Goal: Communication & Community: Answer question/provide support

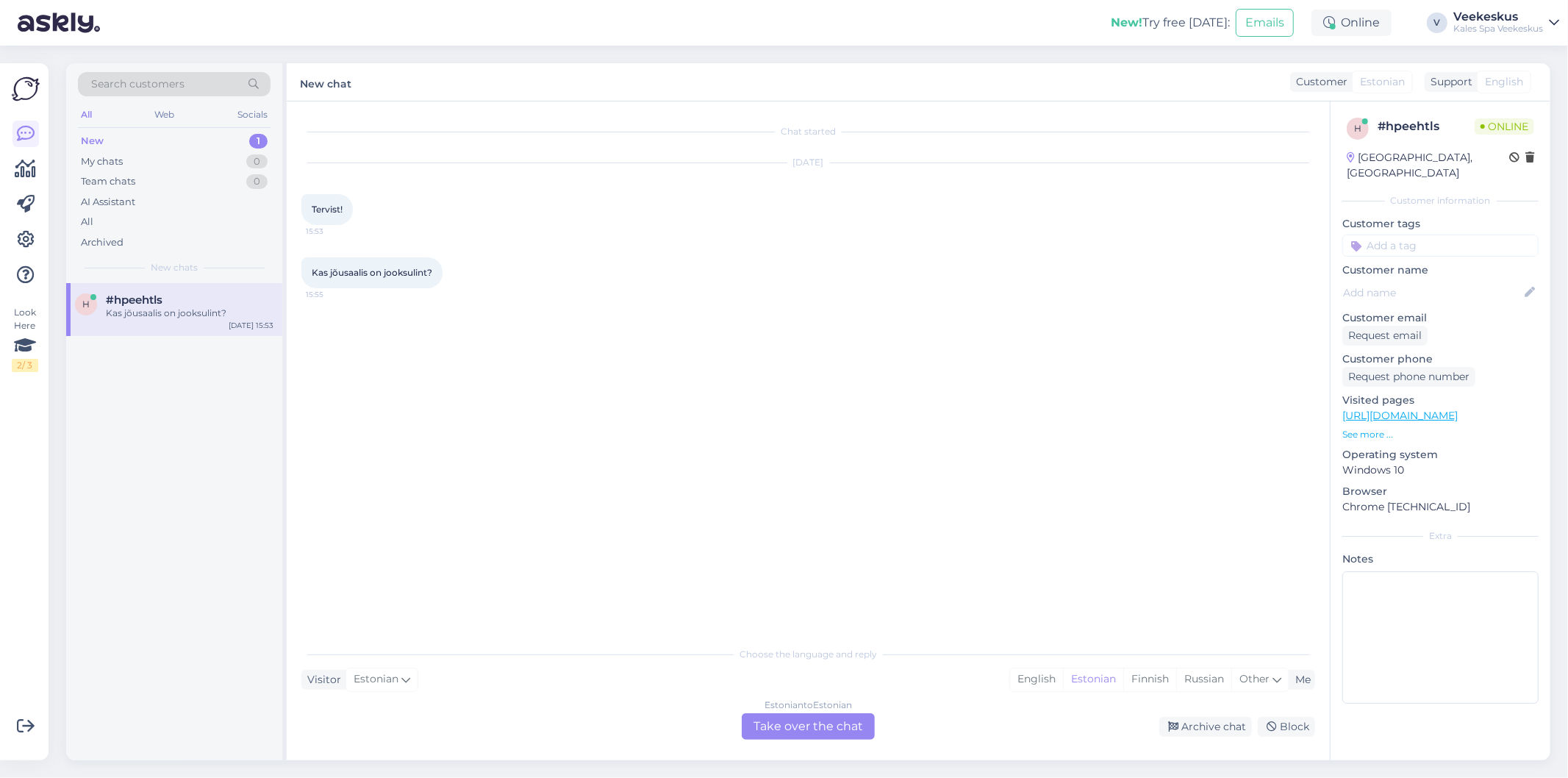
click at [765, 716] on div "Estonian to Estonian Take over the chat" at bounding box center [808, 726] width 133 height 26
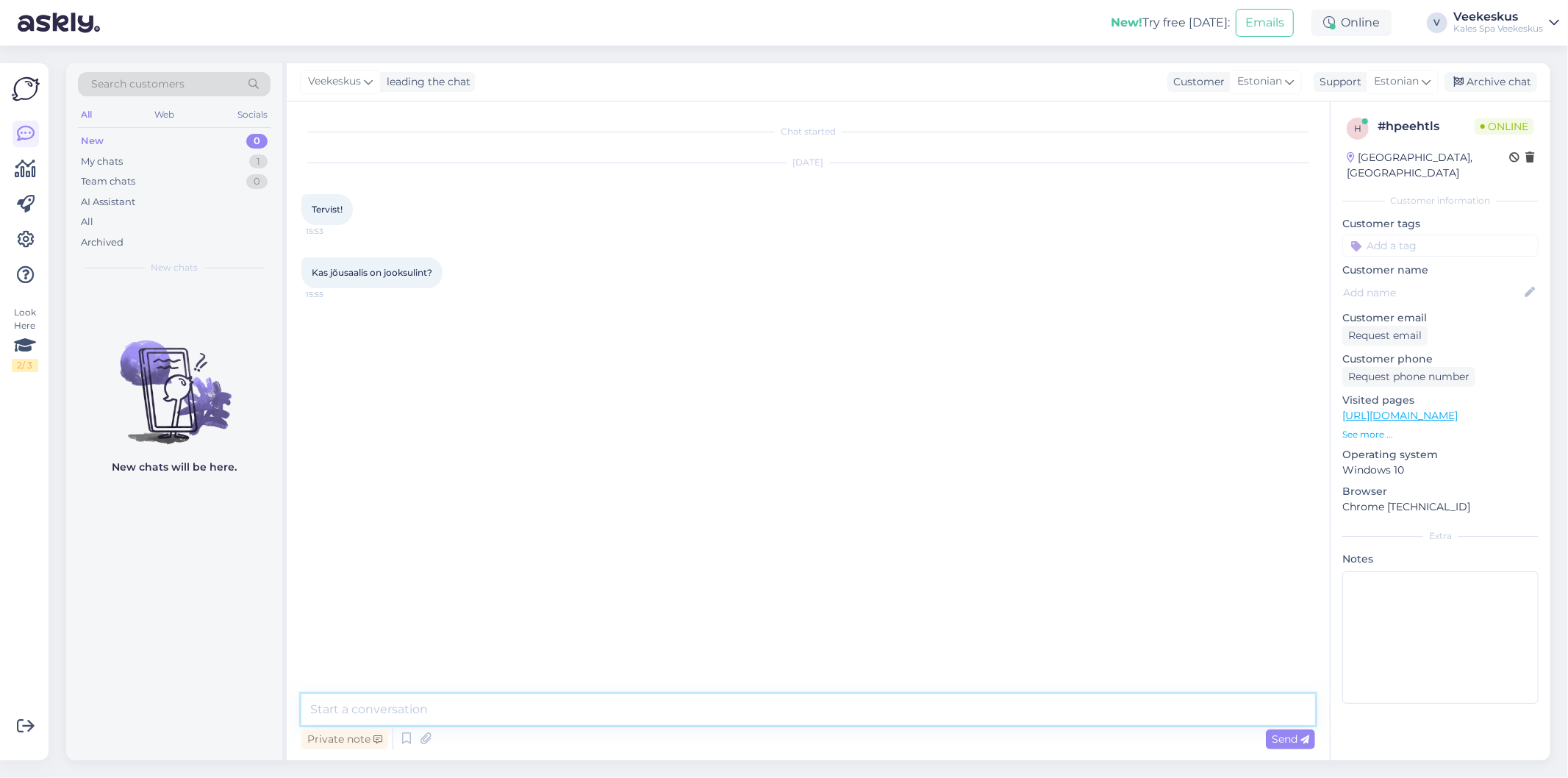
click at [497, 716] on textarea at bounding box center [808, 709] width 1014 height 31
type textarea "Tere! Jõusaalis on paar jooksulinti olemas."
click at [1287, 743] on span "Send" at bounding box center [1290, 738] width 37 height 13
click at [1494, 83] on div "Archive chat" at bounding box center [1491, 81] width 93 height 20
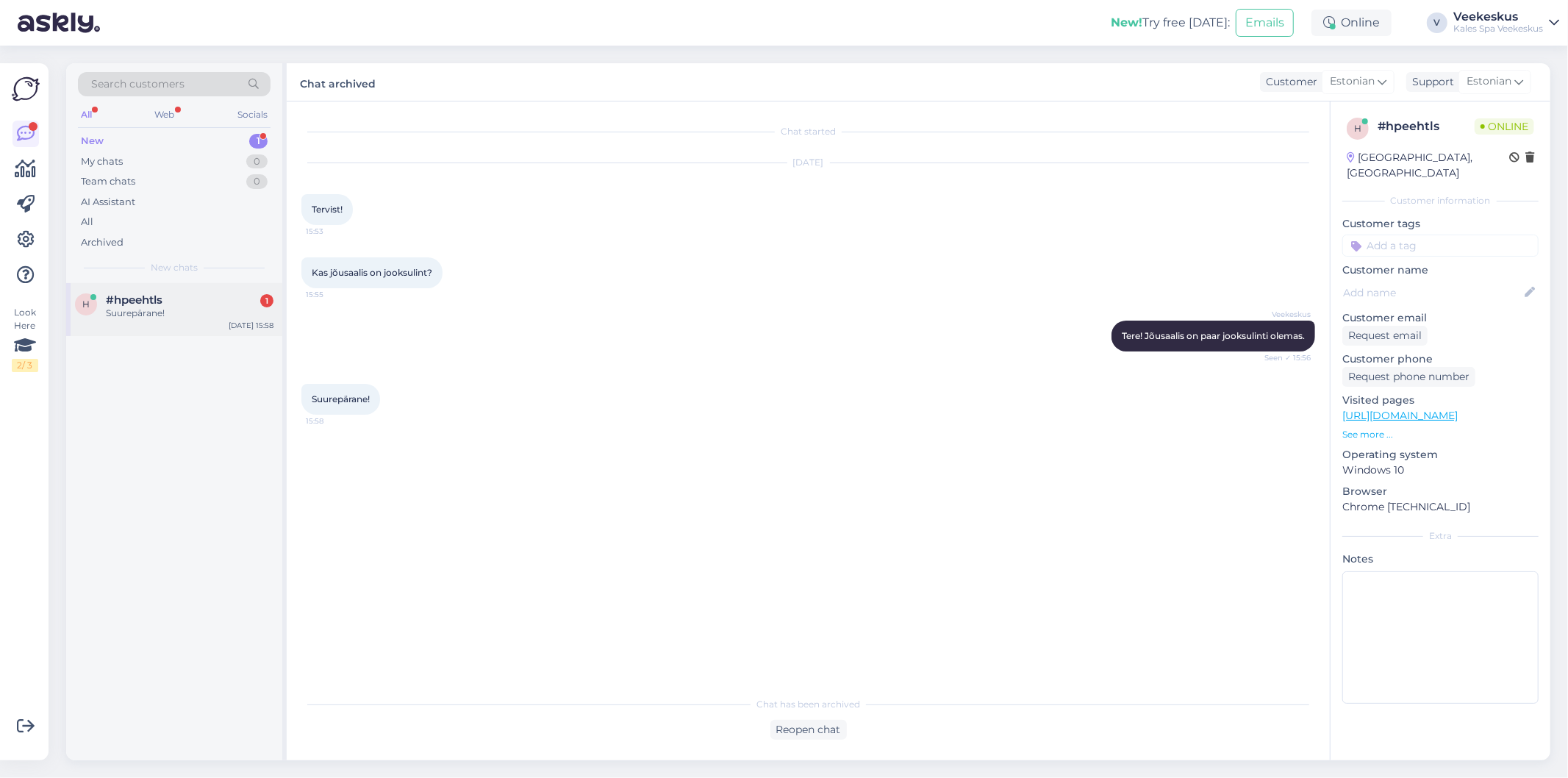
click at [150, 319] on div "h #hpeehtls 1 Suurepärane! Aug 30 15:58" at bounding box center [174, 309] width 216 height 53
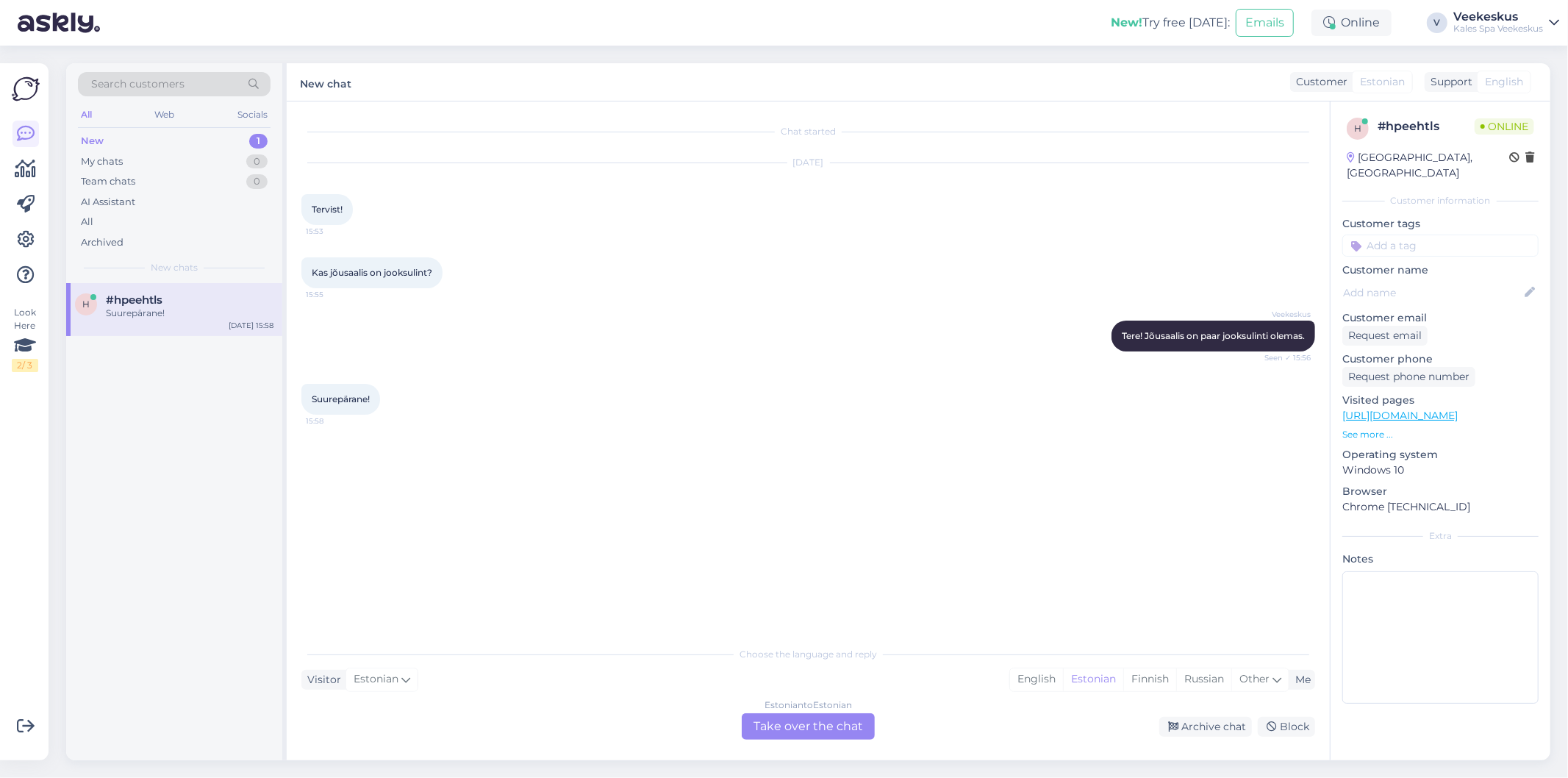
click at [803, 739] on div "Estonian to Estonian Take over the chat" at bounding box center [808, 726] width 133 height 26
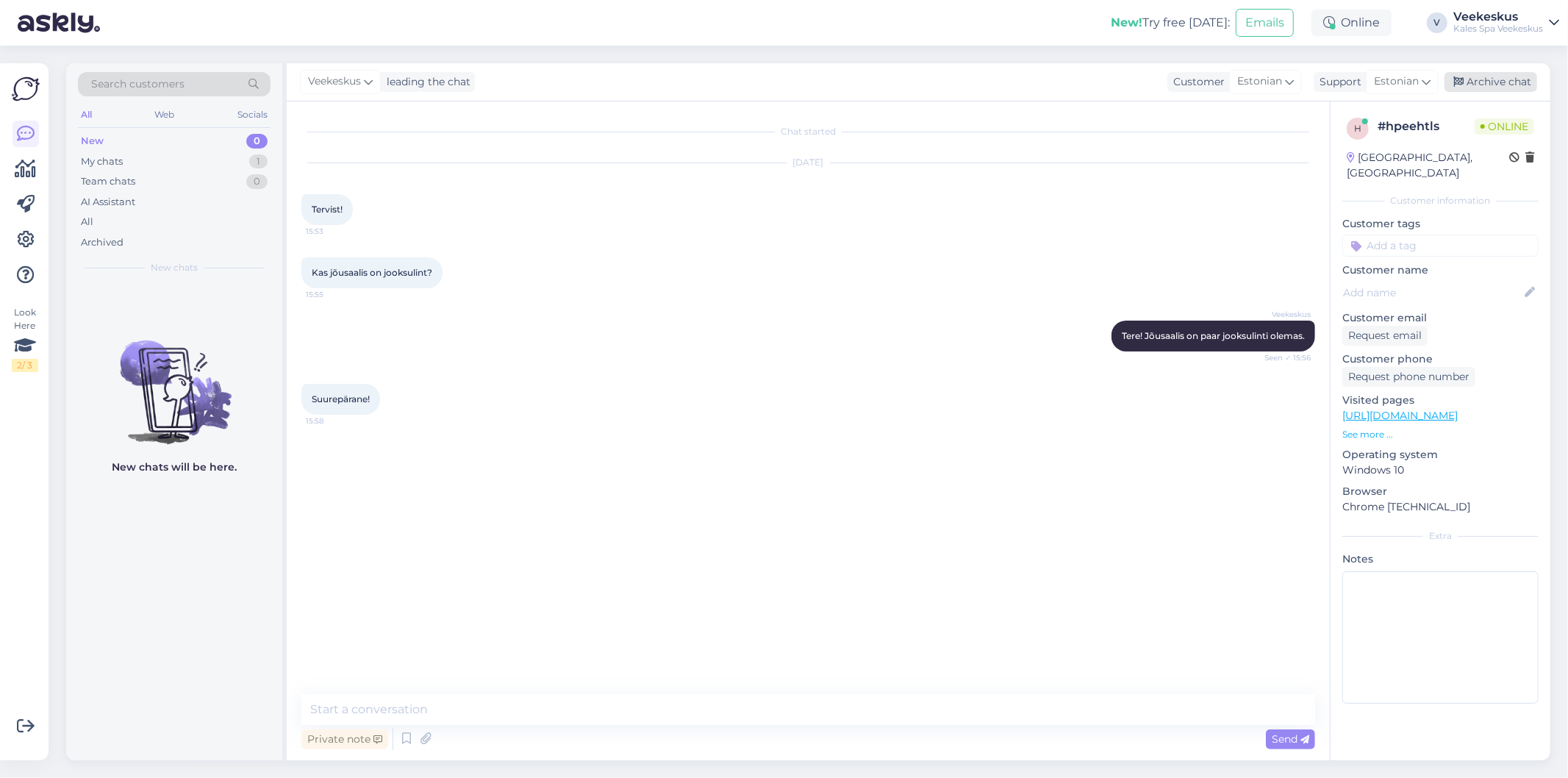
click at [1482, 81] on div "Archive chat" at bounding box center [1491, 81] width 93 height 20
